Goal: Task Accomplishment & Management: Manage account settings

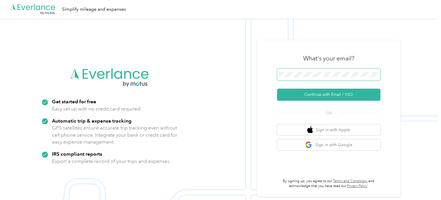
click at [277, 88] on button "Continue with Email / SSO" at bounding box center [328, 94] width 103 height 12
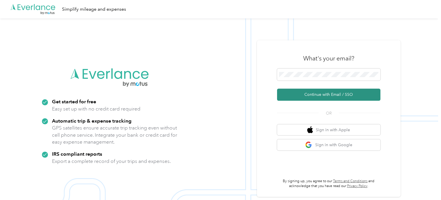
click at [315, 92] on button "Continue with Email / SSO" at bounding box center [328, 94] width 103 height 12
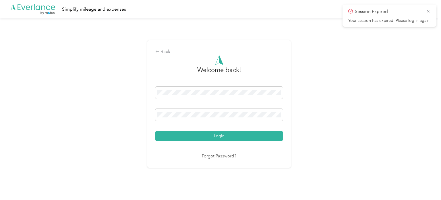
click at [155, 131] on button "Login" at bounding box center [218, 136] width 127 height 10
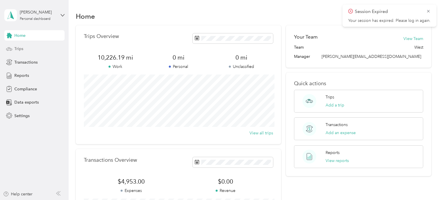
click at [34, 52] on div "Trips" at bounding box center [34, 49] width 60 height 10
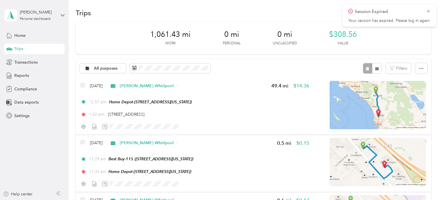
scroll to position [5, 0]
